Goal: Task Accomplishment & Management: Manage account settings

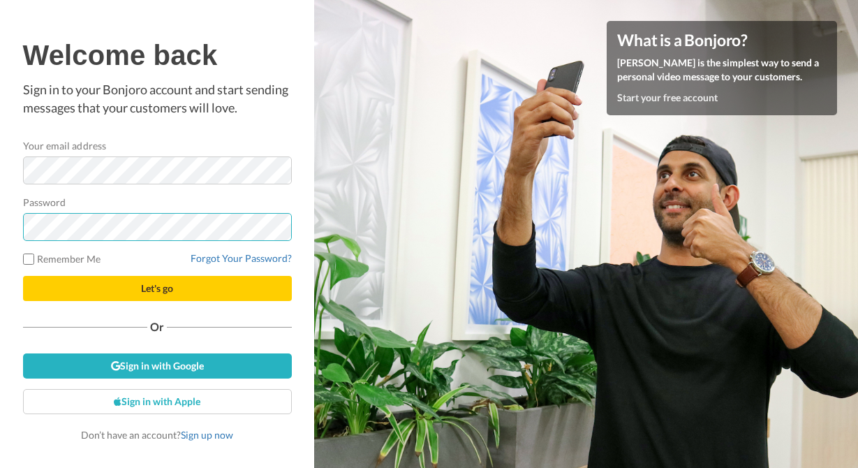
click at [23, 276] on button "Let's go" at bounding box center [157, 288] width 269 height 25
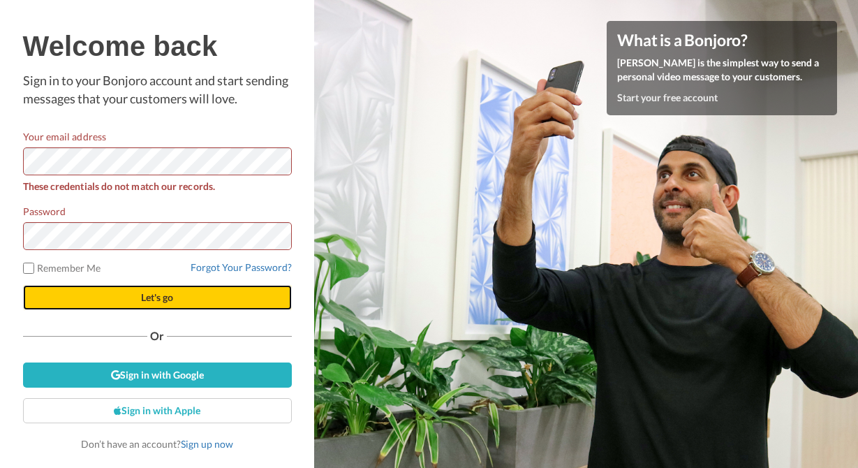
click at [145, 297] on span "Let's go" at bounding box center [157, 297] width 32 height 12
